Goal: Information Seeking & Learning: Learn about a topic

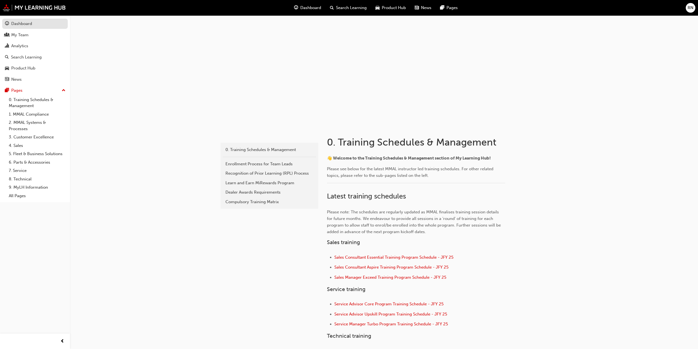
click at [11, 23] on div "Dashboard" at bounding box center [35, 23] width 60 height 7
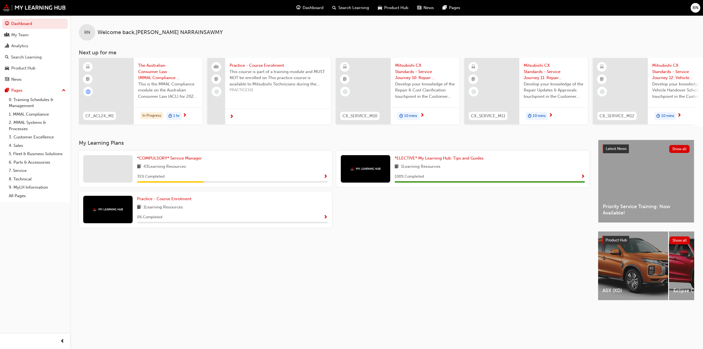
click at [326, 177] on span "Show Progress" at bounding box center [325, 176] width 4 height 5
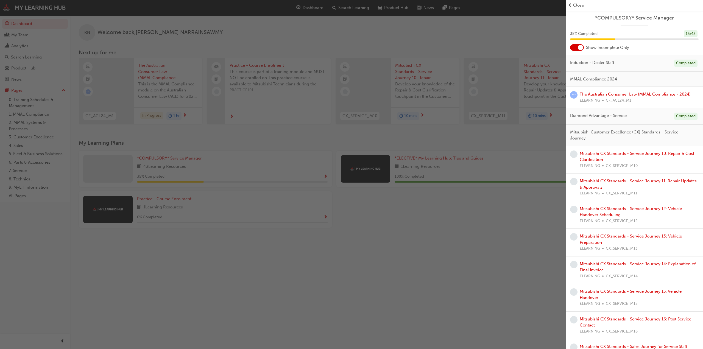
click at [578, 46] on div at bounding box center [579, 47] width 5 height 5
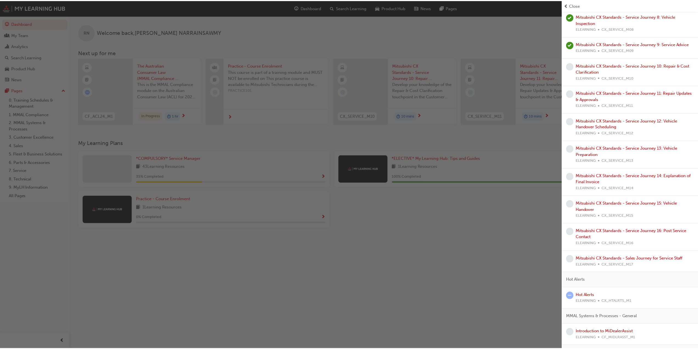
scroll to position [376, 0]
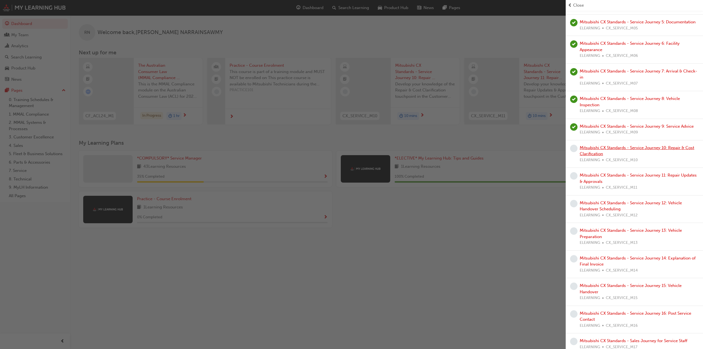
click at [599, 153] on link "Mitsubishi CX Standards - Service Journey 10: Repair & Cost Clarification" at bounding box center [636, 150] width 114 height 11
